Goal: Task Accomplishment & Management: Manage account settings

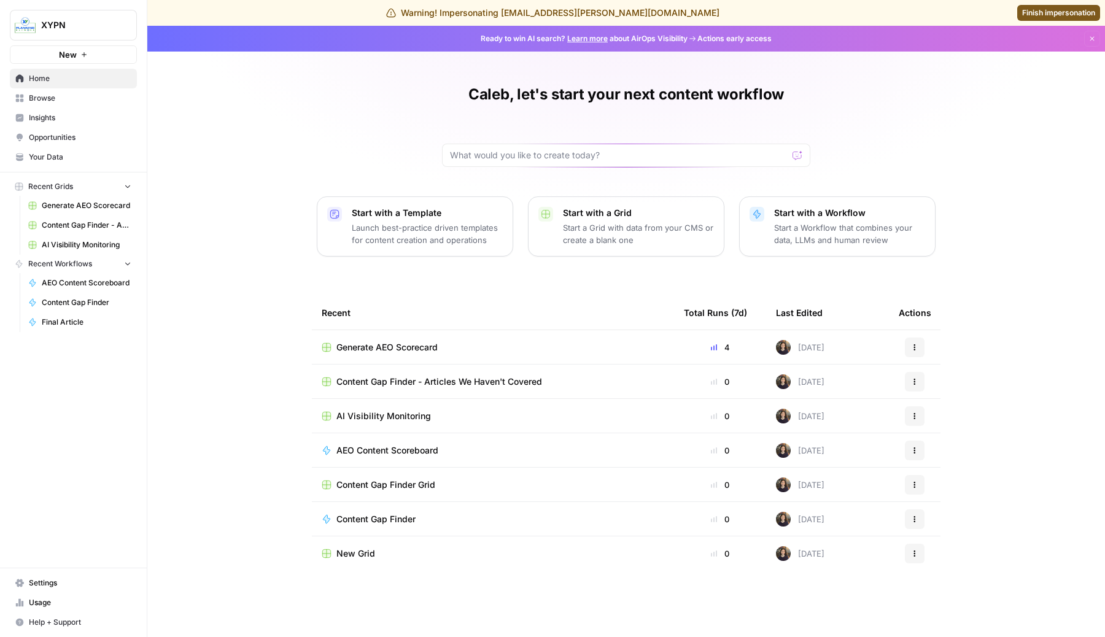
click at [56, 581] on span "Settings" at bounding box center [80, 583] width 103 height 11
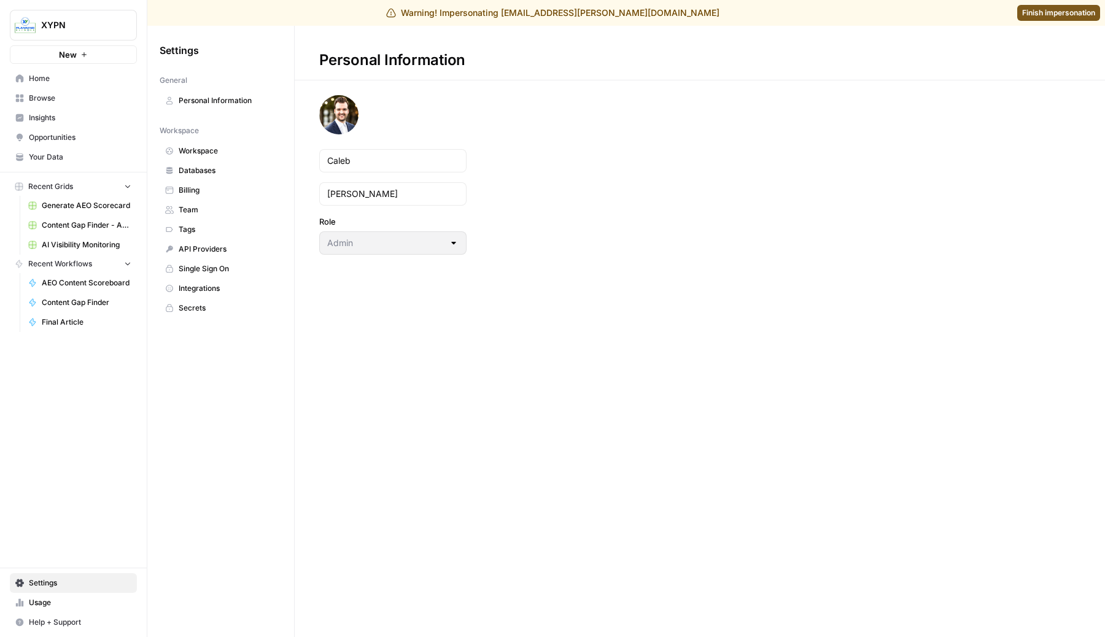
click at [231, 153] on span "Workspace" at bounding box center [228, 151] width 98 height 11
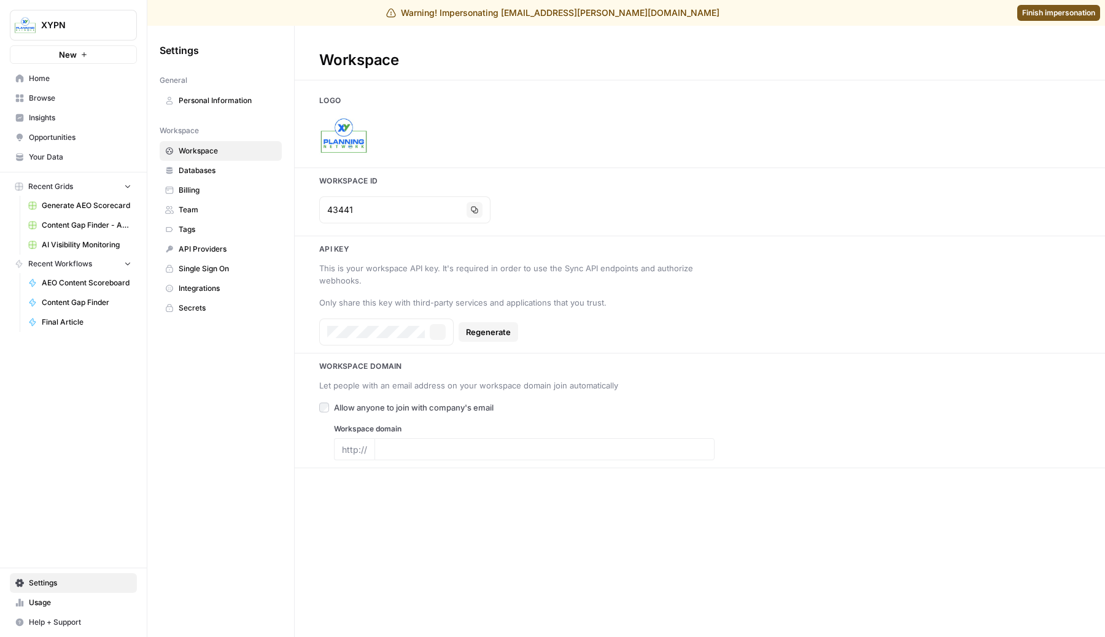
type input "[URL][DOMAIN_NAME]"
click at [41, 608] on span "Usage" at bounding box center [80, 602] width 103 height 11
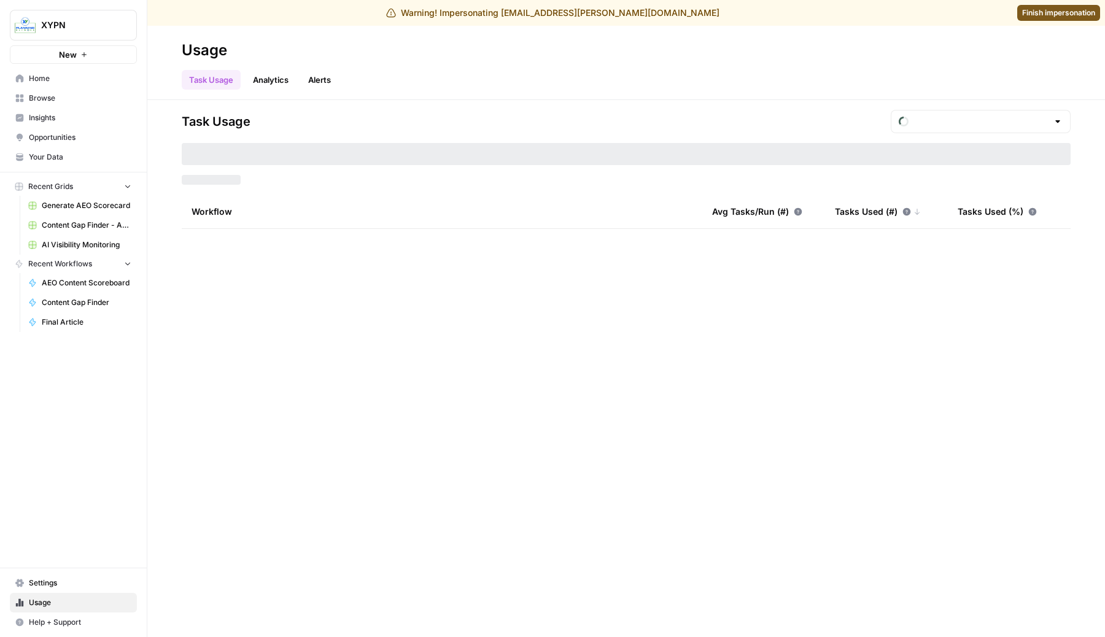
type input "September Tasks"
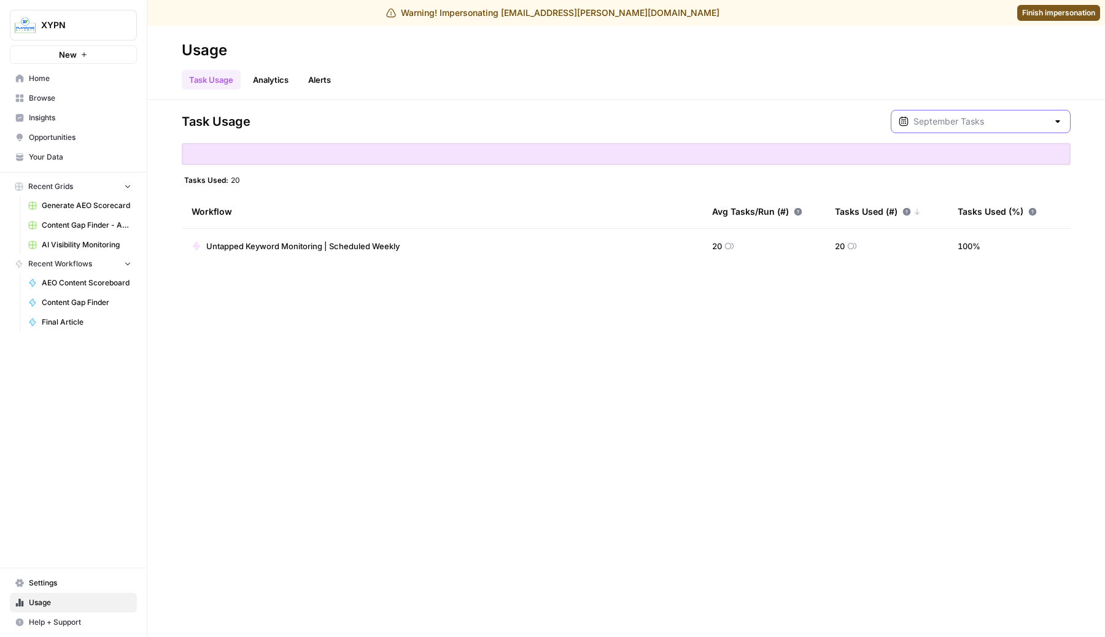
click at [973, 118] on input "text" at bounding box center [981, 121] width 134 height 12
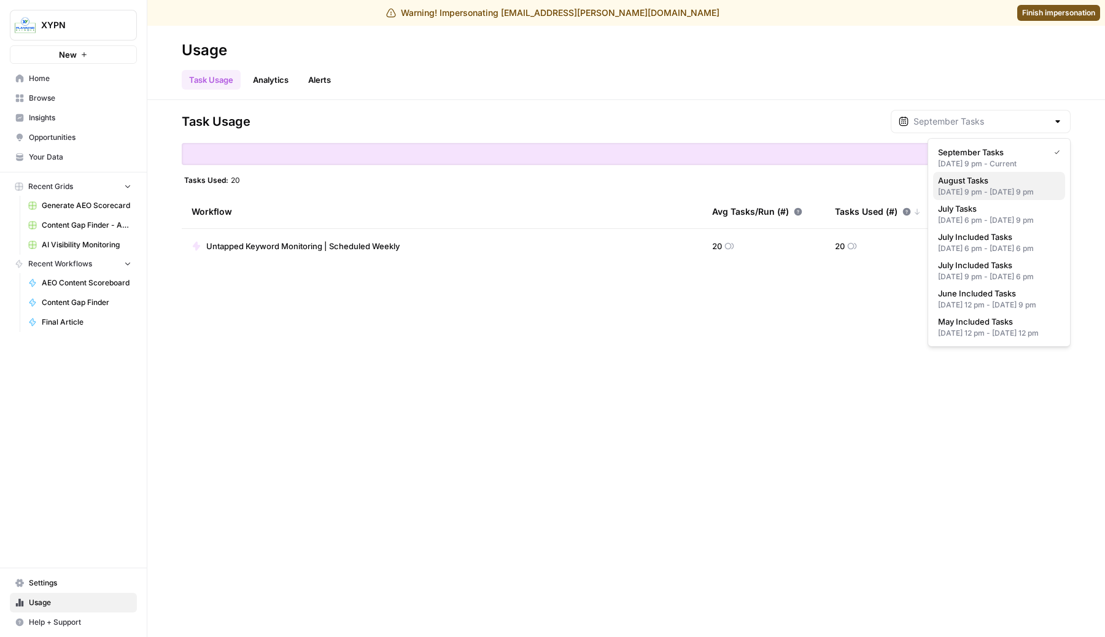
click at [973, 188] on div "[DATE] 9 pm - [DATE] 9 pm" at bounding box center [999, 192] width 122 height 11
type input "August Tasks"
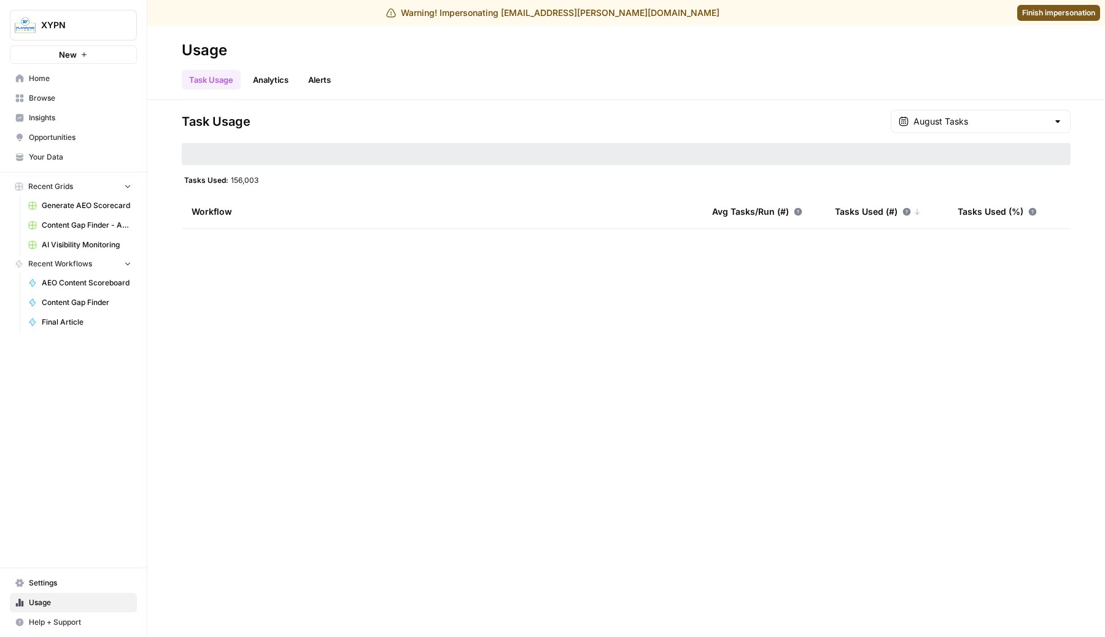
click at [244, 179] on span "156,003" at bounding box center [245, 180] width 28 height 10
copy span "156,003"
click at [327, 184] on div "Tasks Used: 156,003" at bounding box center [626, 180] width 889 height 10
click at [238, 179] on span "156,003" at bounding box center [245, 180] width 28 height 10
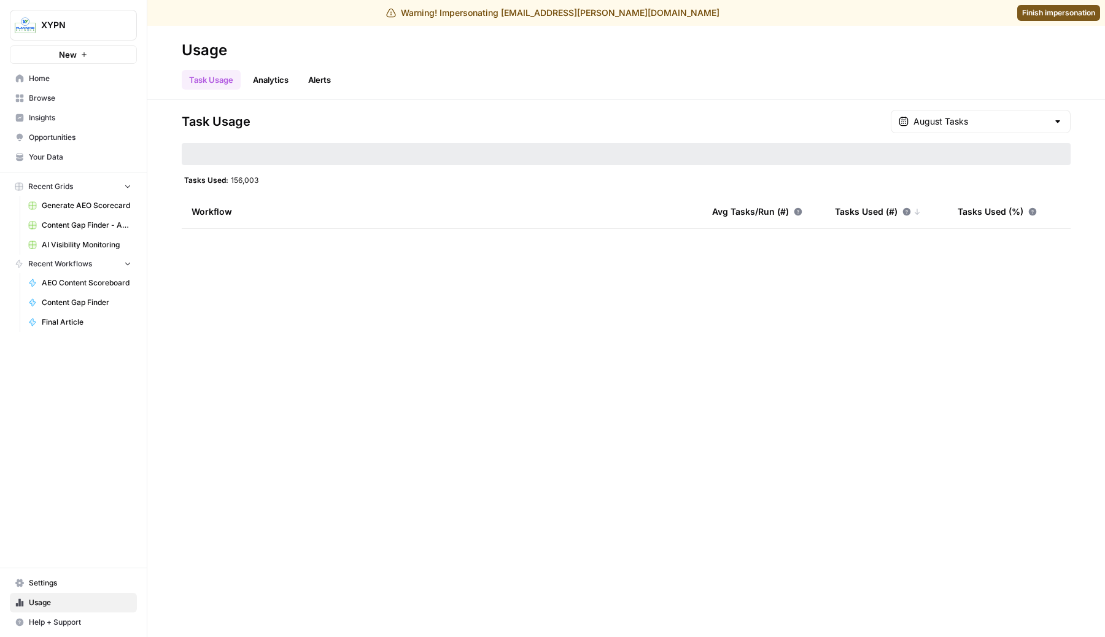
click at [238, 179] on span "156,003" at bounding box center [245, 180] width 28 height 10
copy span "156,003"
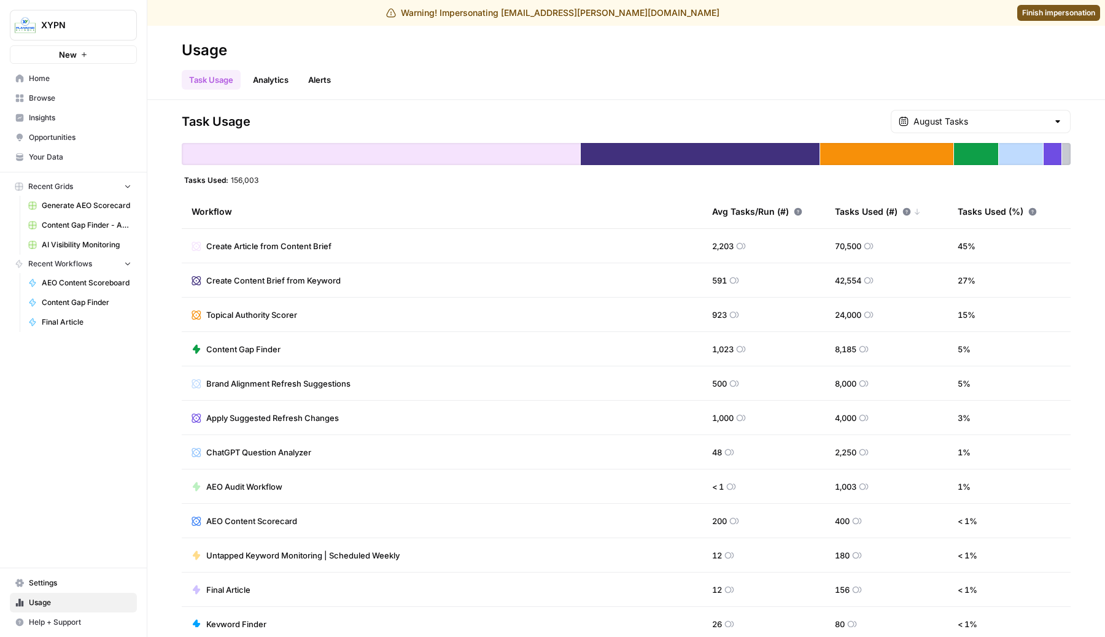
click at [1060, 12] on span "Finish impersonation" at bounding box center [1058, 12] width 73 height 11
